Goal: Task Accomplishment & Management: Complete application form

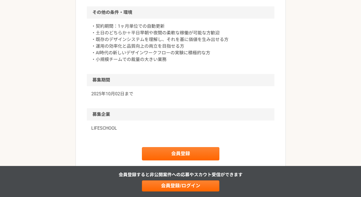
scroll to position [487, 0]
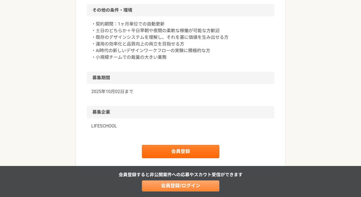
click at [164, 186] on link "会員登録/ログイン" at bounding box center [181, 185] width 78 height 11
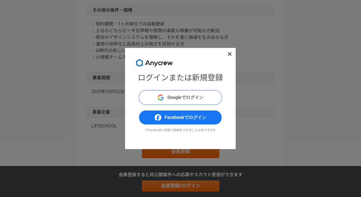
click at [169, 100] on span "Googleでログイン" at bounding box center [185, 97] width 36 height 7
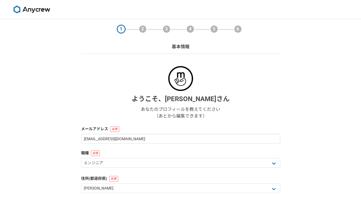
select select "13"
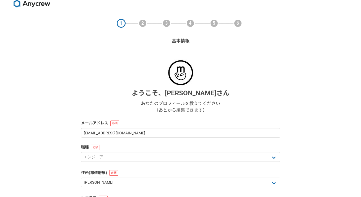
scroll to position [79, 0]
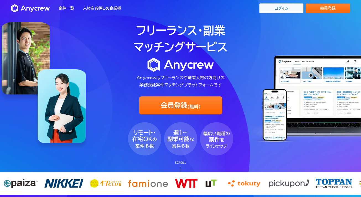
click at [286, 9] on link "ログイン" at bounding box center [281, 8] width 44 height 10
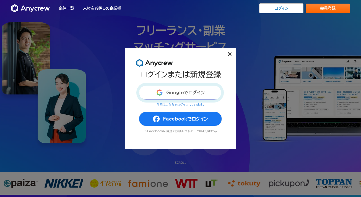
click at [182, 94] on button "Googleでログイン" at bounding box center [180, 92] width 83 height 14
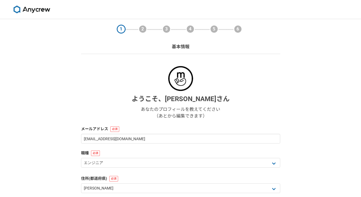
select select "13"
